Goal: Find specific page/section: Find specific page/section

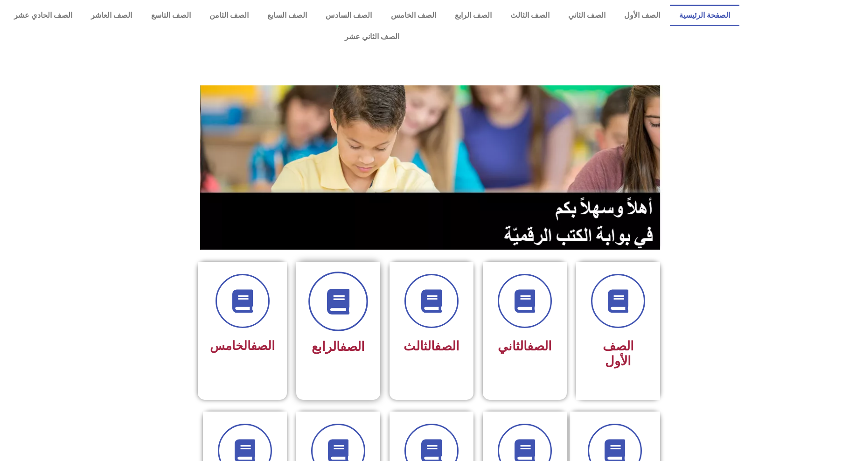
click at [345, 305] on span at bounding box center [338, 302] width 60 height 60
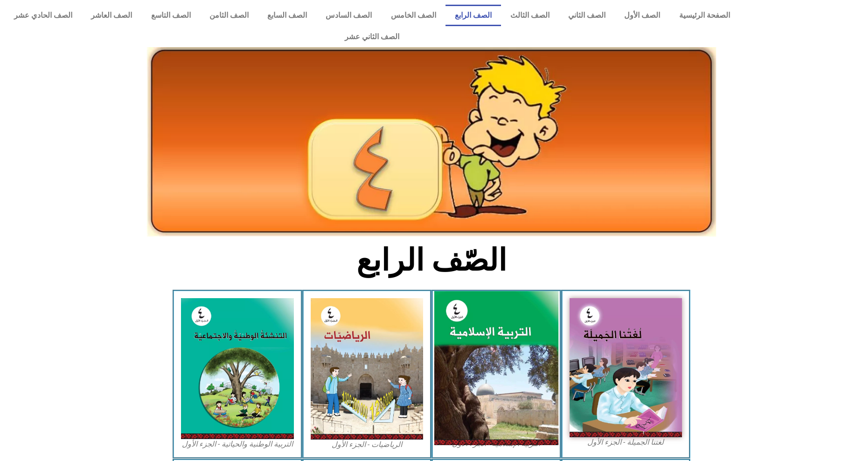
click at [489, 315] on img at bounding box center [497, 368] width 124 height 154
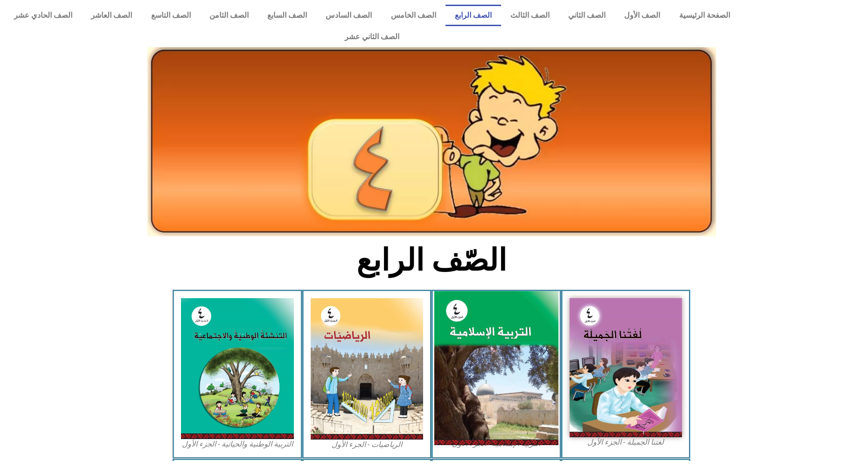
click at [489, 315] on img at bounding box center [497, 368] width 124 height 154
click at [486, 315] on img at bounding box center [497, 368] width 124 height 154
click at [451, 291] on img at bounding box center [497, 368] width 124 height 154
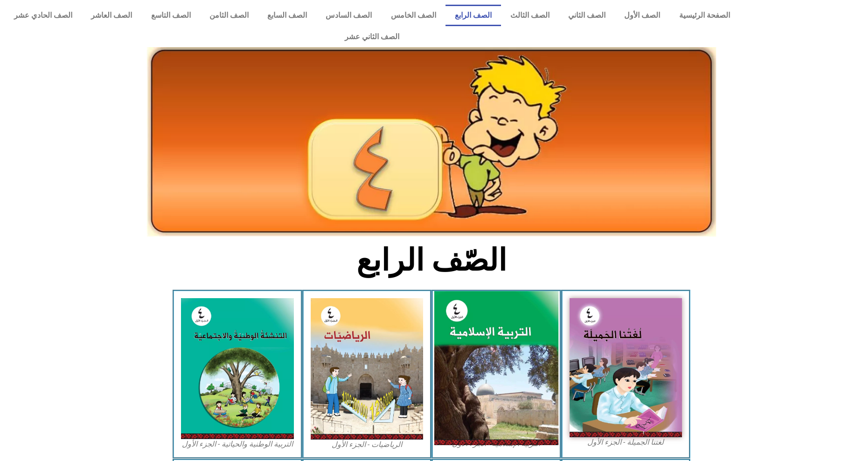
click at [451, 291] on img at bounding box center [497, 368] width 124 height 154
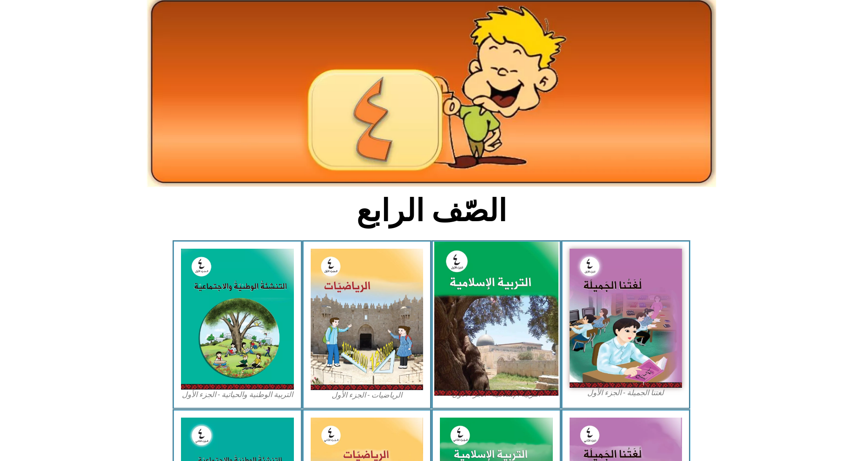
scroll to position [93, 0]
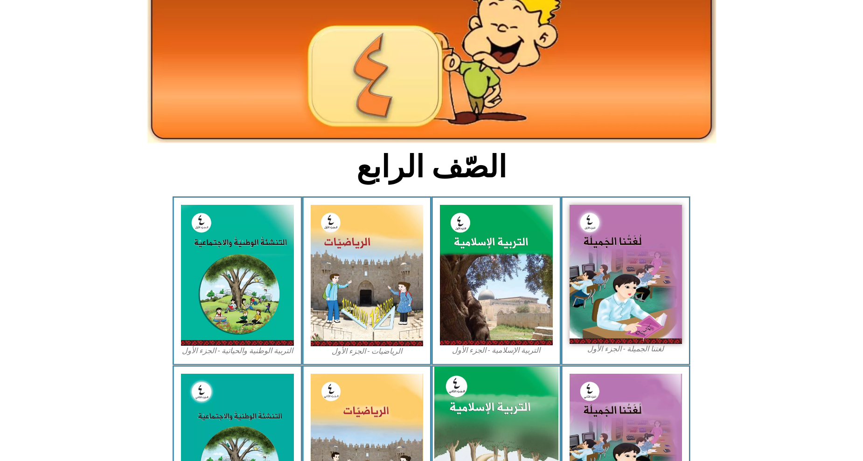
click at [500, 421] on img at bounding box center [497, 444] width 124 height 154
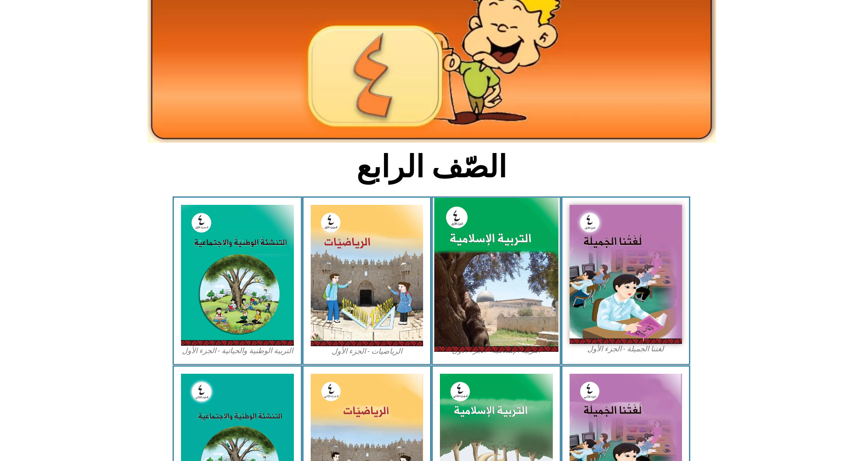
click at [505, 246] on img at bounding box center [497, 275] width 124 height 154
click at [505, 247] on img at bounding box center [497, 275] width 124 height 154
drag, startPoint x: 505, startPoint y: 247, endPoint x: 520, endPoint y: 213, distance: 37.6
click at [520, 213] on img at bounding box center [497, 275] width 124 height 154
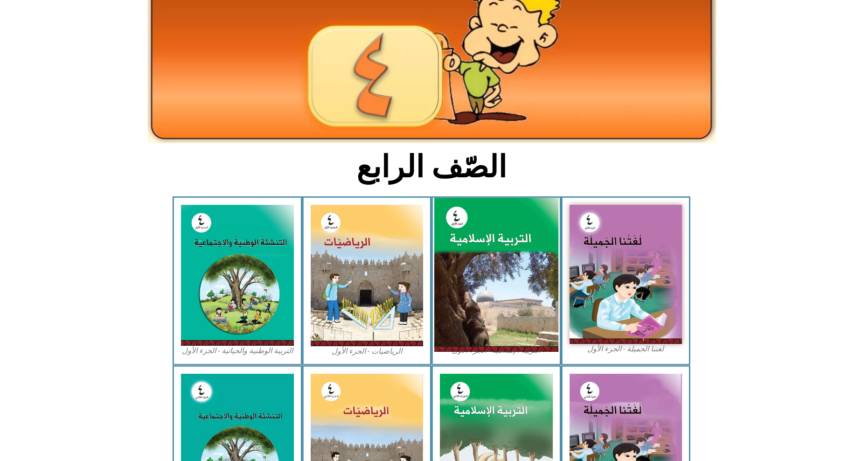
click at [520, 213] on img at bounding box center [497, 275] width 124 height 154
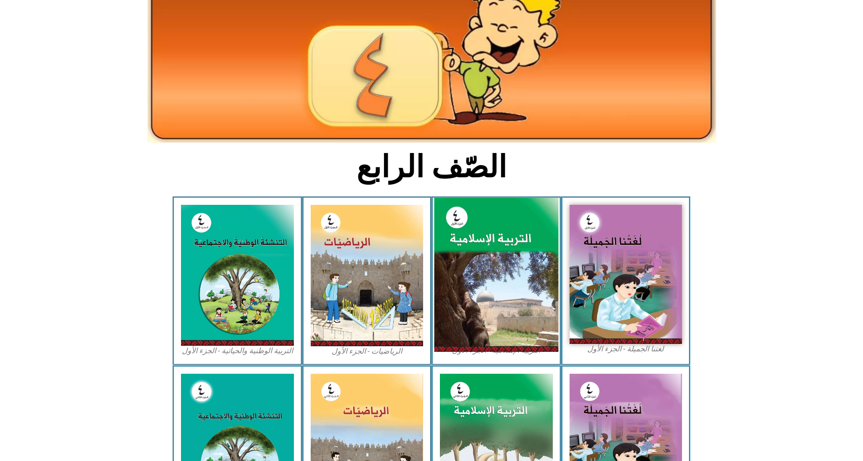
click at [520, 213] on img at bounding box center [497, 275] width 124 height 154
drag, startPoint x: 517, startPoint y: 213, endPoint x: 541, endPoint y: 180, distance: 41.1
click at [541, 196] on div "التربية الإسلامية - الجزء الأول" at bounding box center [497, 280] width 130 height 168
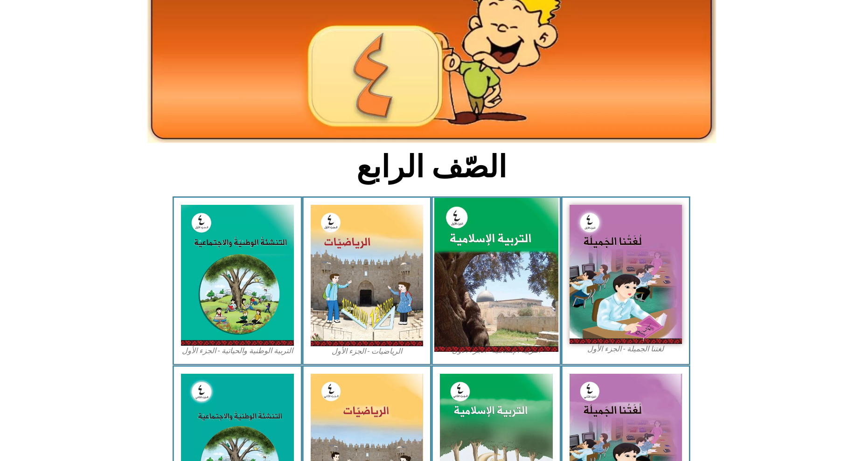
click at [541, 198] on img at bounding box center [497, 275] width 124 height 154
